Goal: Transaction & Acquisition: Purchase product/service

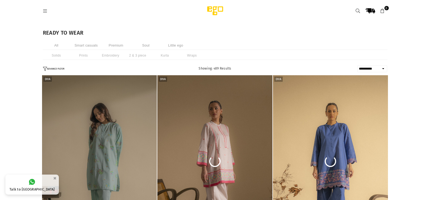
select select "**********"
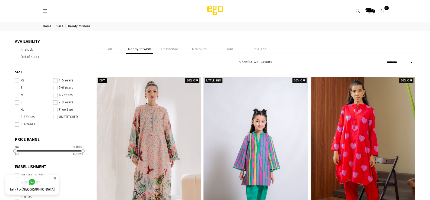
select select "******"
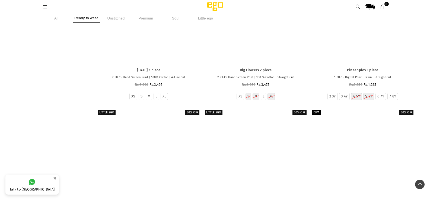
scroll to position [4637, 0]
